Goal: Obtain resource: Download file/media

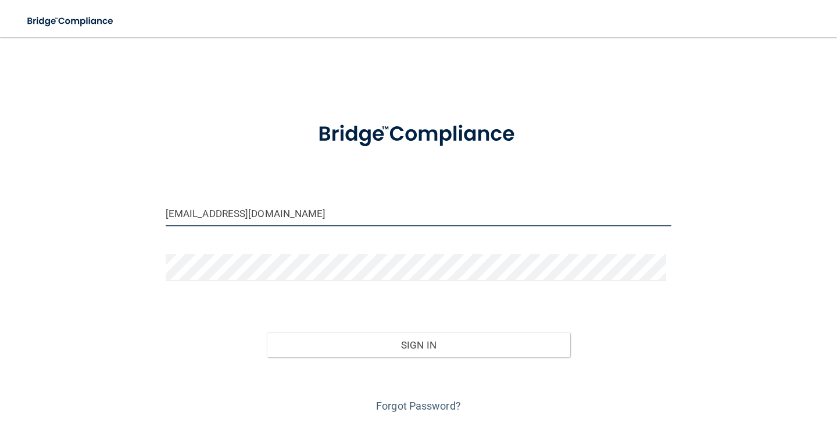
click at [338, 211] on input "[EMAIL_ADDRESS][DOMAIN_NAME]" at bounding box center [419, 213] width 506 height 26
click at [313, 205] on input "[EMAIL_ADDRESS][DOMAIN_NAME]" at bounding box center [419, 213] width 506 height 26
drag, startPoint x: 310, startPoint y: 207, endPoint x: 24, endPoint y: 210, distance: 286.1
click at [24, 210] on div "[EMAIL_ADDRESS][DOMAIN_NAME] Invalid email/password. You don't have permission …" at bounding box center [418, 232] width 791 height 366
type input "[PERSON_NAME][EMAIL_ADDRESS][PERSON_NAME][DOMAIN_NAME]"
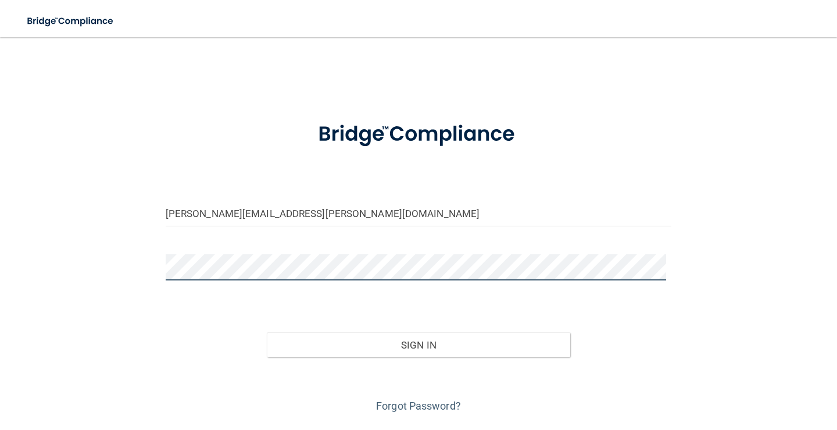
click at [267, 332] on button "Sign In" at bounding box center [419, 345] width 304 height 26
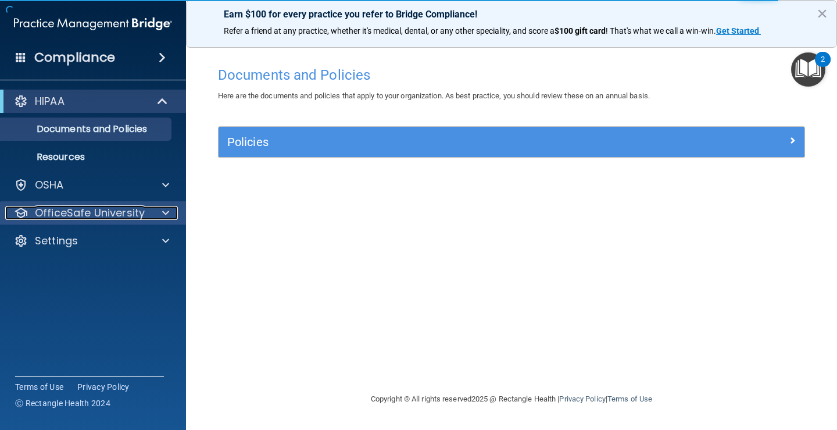
click at [110, 206] on p "OfficeSafe University" at bounding box center [90, 213] width 110 height 14
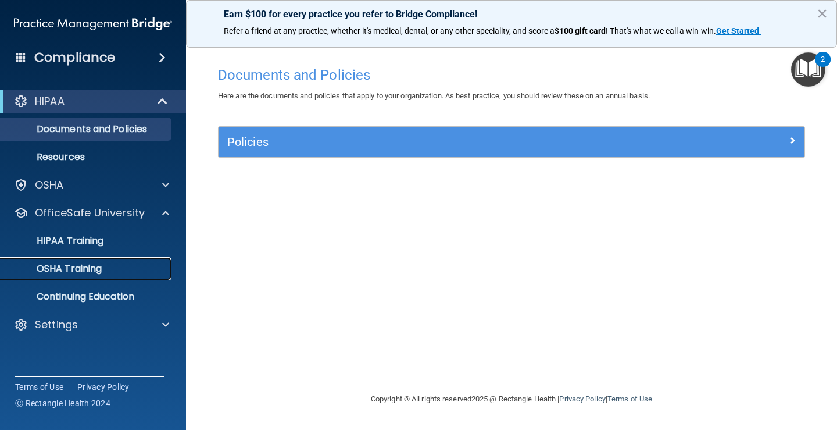
click at [86, 274] on p "OSHA Training" at bounding box center [55, 269] width 94 height 12
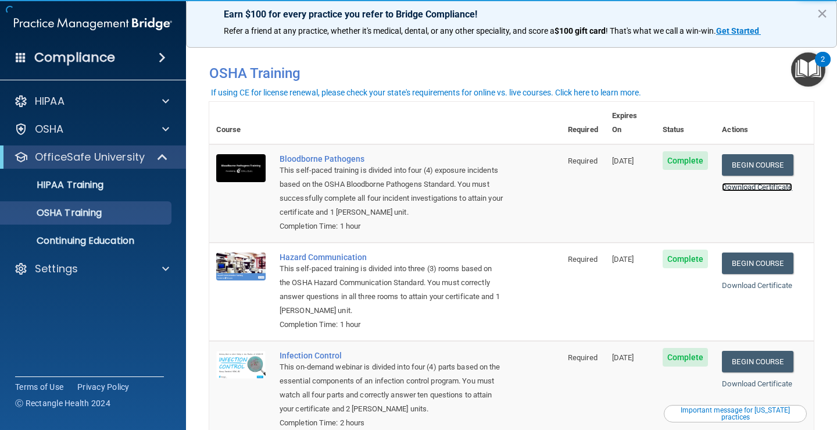
click at [729, 183] on link "Download Certificate" at bounding box center [757, 187] width 70 height 9
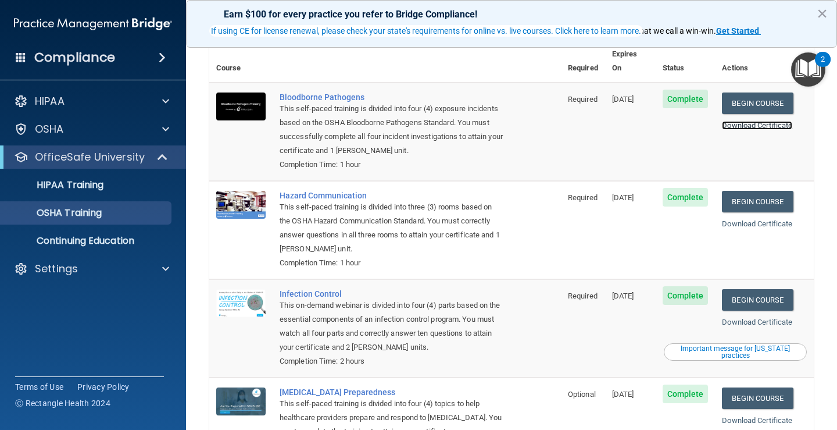
scroll to position [116, 0]
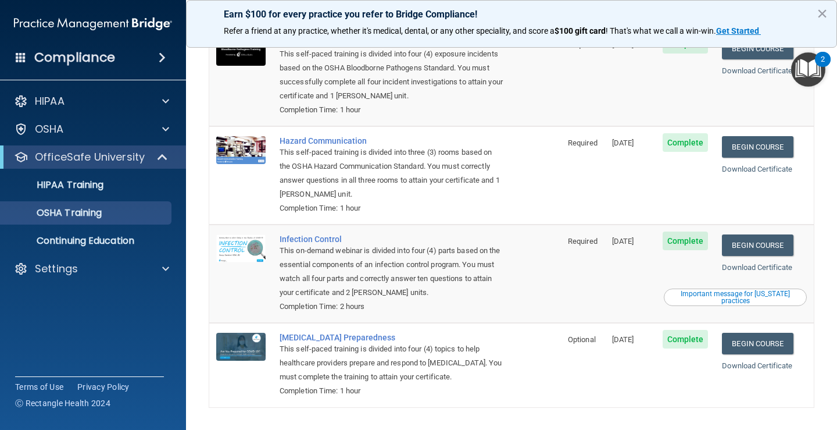
click at [731, 261] on div "Download Certificate" at bounding box center [764, 268] width 85 height 14
click at [732, 263] on link "Download Certificate" at bounding box center [757, 267] width 70 height 9
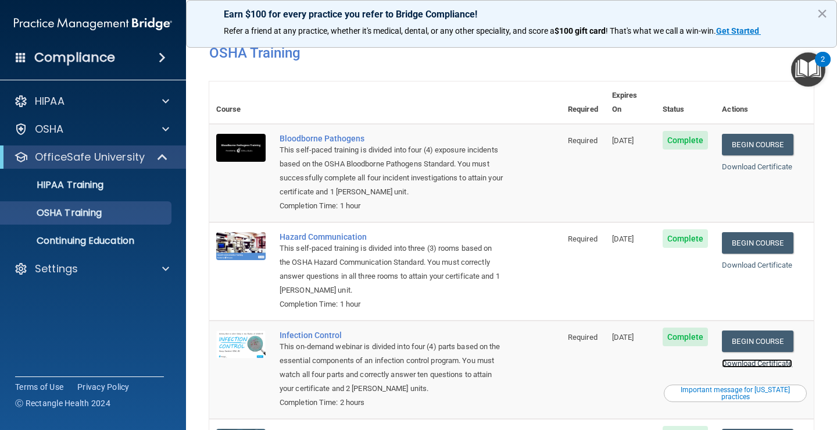
scroll to position [0, 0]
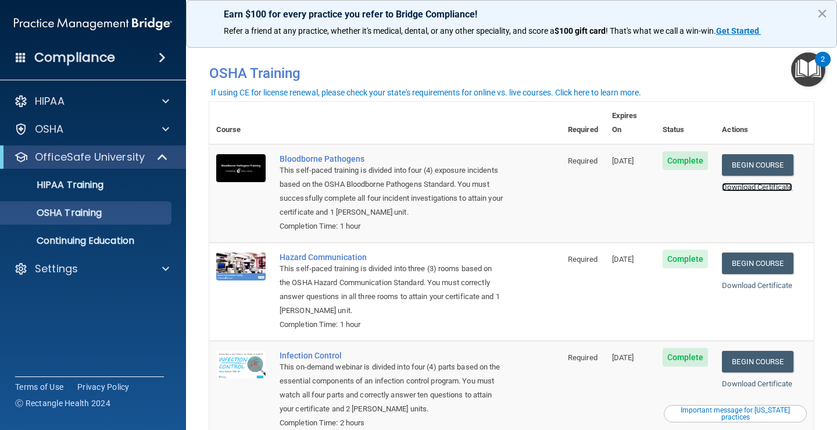
click at [726, 183] on link "Download Certificate" at bounding box center [757, 187] width 70 height 9
click at [751, 281] on link "Download Certificate" at bounding box center [757, 285] width 70 height 9
click at [765, 379] on link "Download Certificate" at bounding box center [757, 383] width 70 height 9
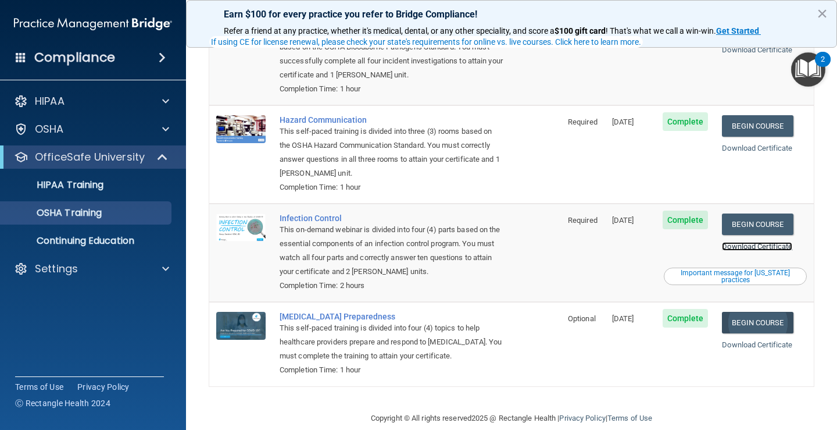
scroll to position [142, 0]
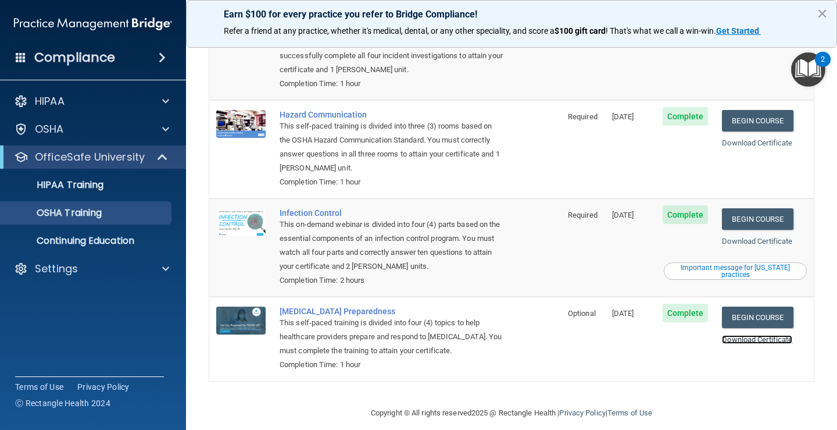
click at [747, 335] on link "Download Certificate" at bounding box center [757, 339] width 70 height 9
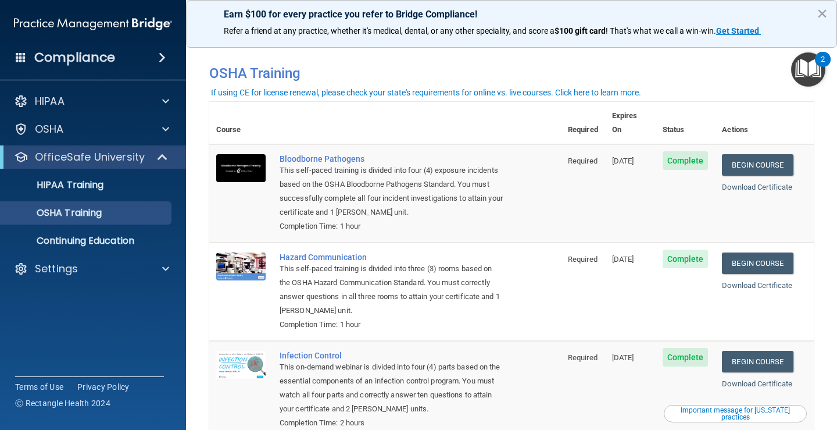
click at [805, 63] on img "Open Resource Center, 2 new notifications" at bounding box center [808, 69] width 34 height 34
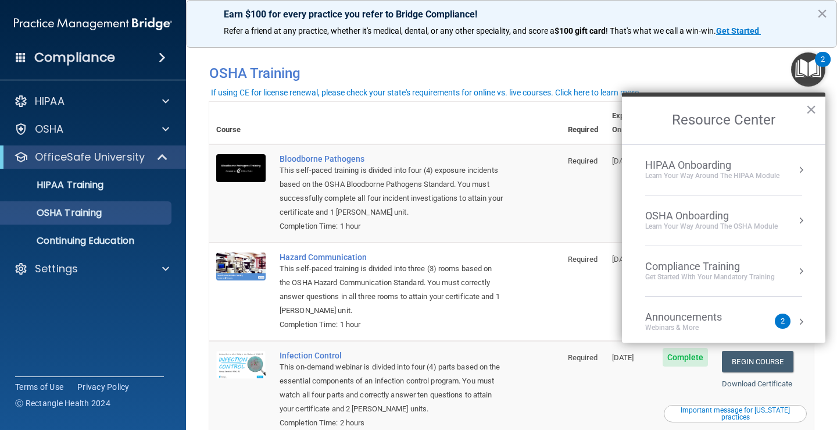
click at [796, 217] on button "Resource Center" at bounding box center [802, 221] width 12 height 12
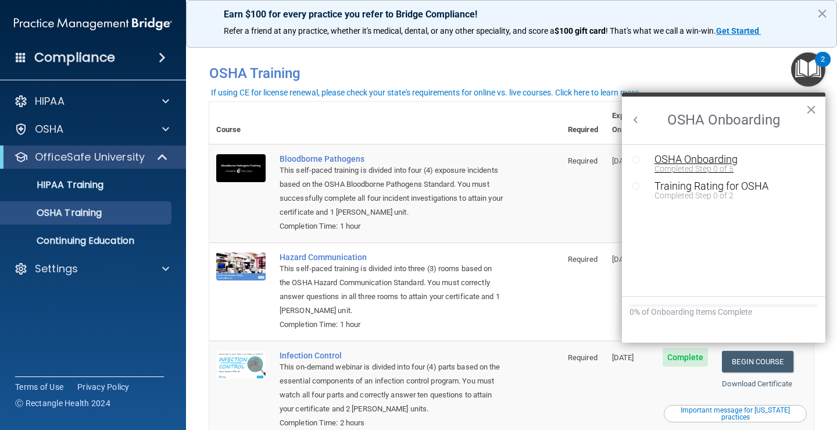
click at [690, 155] on div "OSHA Onboarding" at bounding box center [733, 159] width 156 height 10
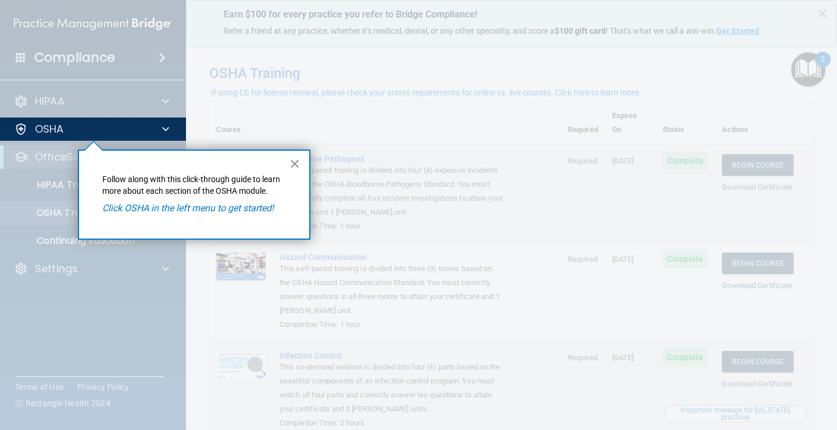
click at [290, 163] on button "×" at bounding box center [295, 163] width 11 height 19
